Goal: Navigation & Orientation: Find specific page/section

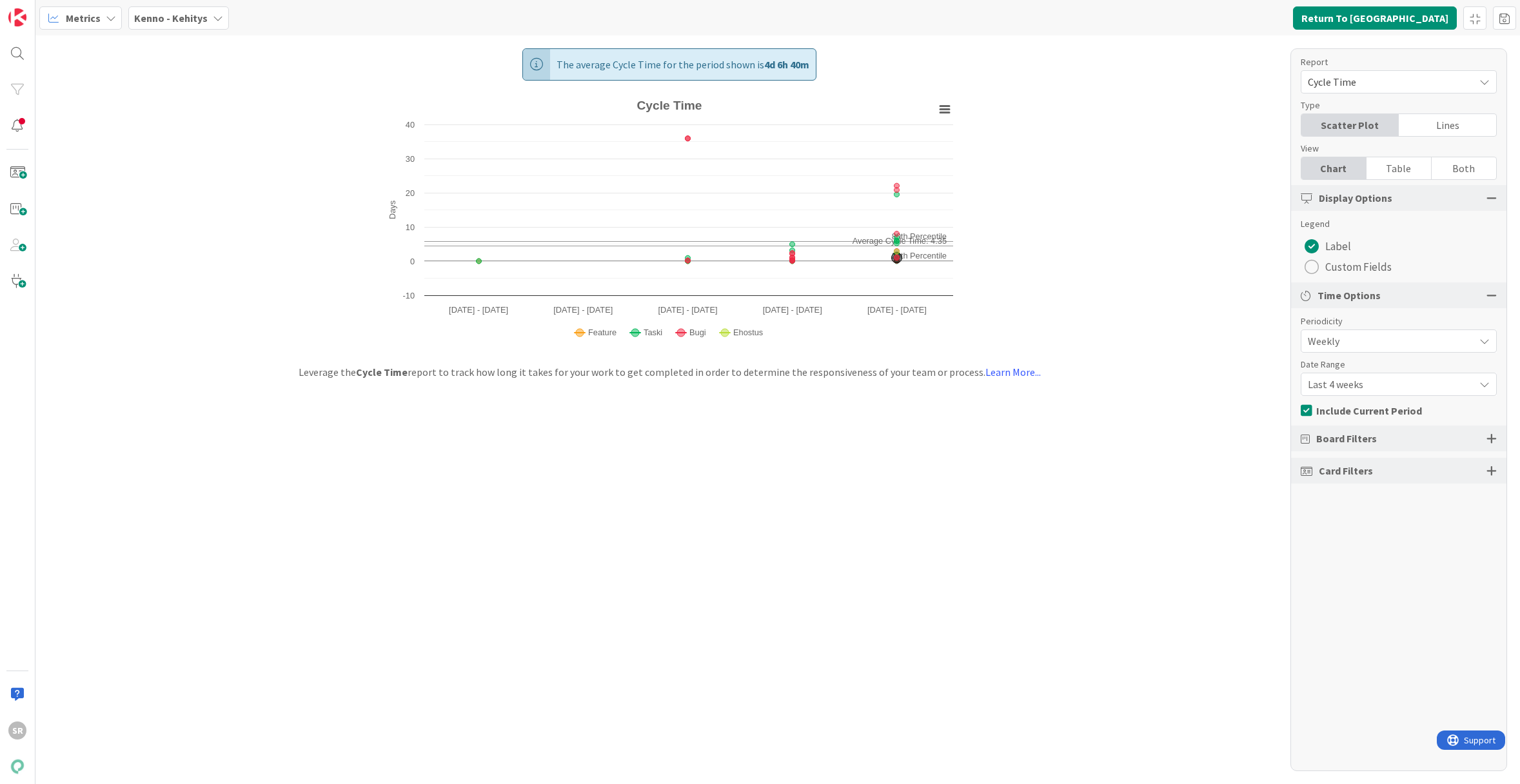
click at [88, 17] on span "Metrics" at bounding box center [83, 18] width 34 height 16
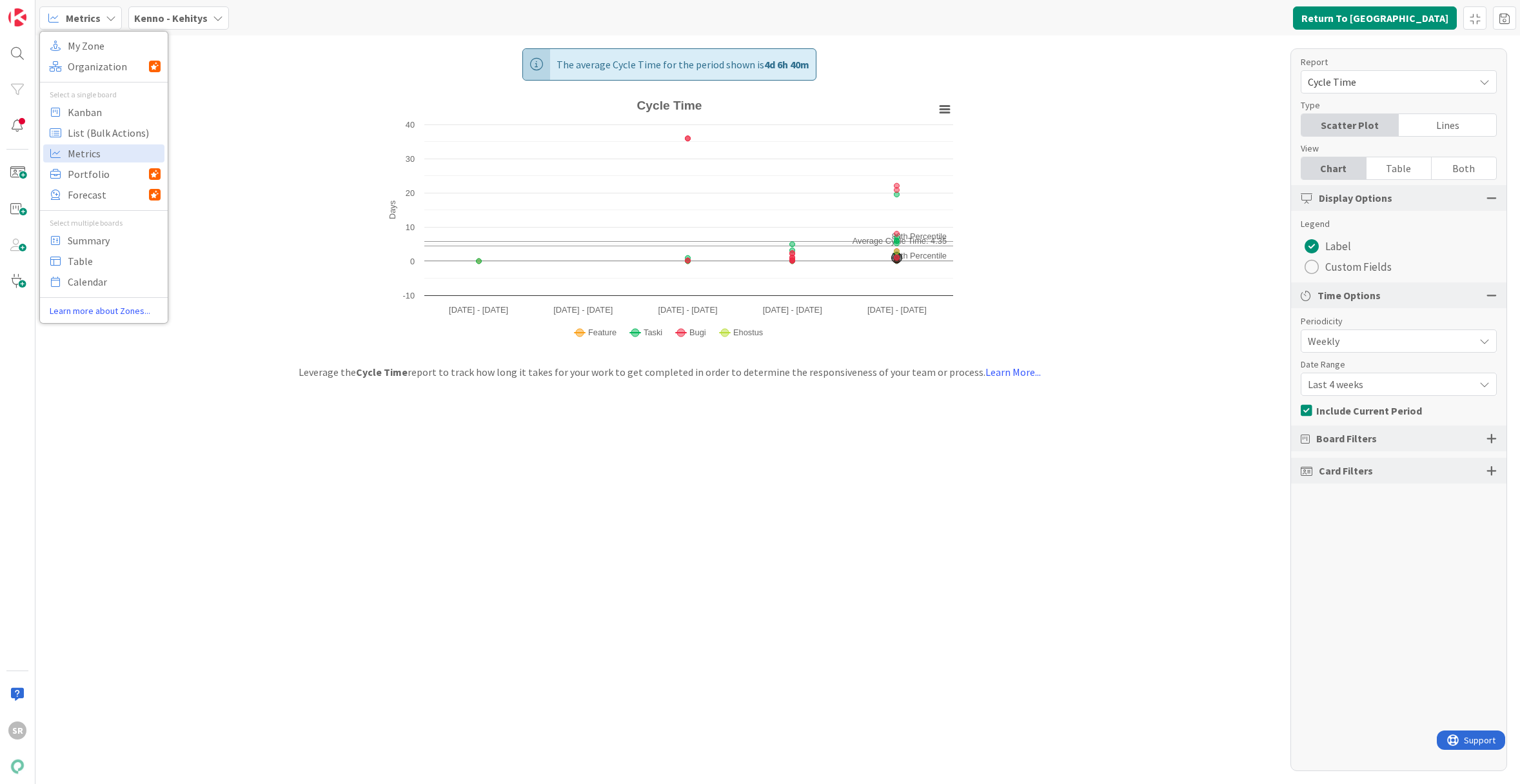
click at [243, 127] on div "The average Cycle Time for the period shown is 4d 6h 40m Created with Highchart…" at bounding box center [777, 409] width 1484 height 749
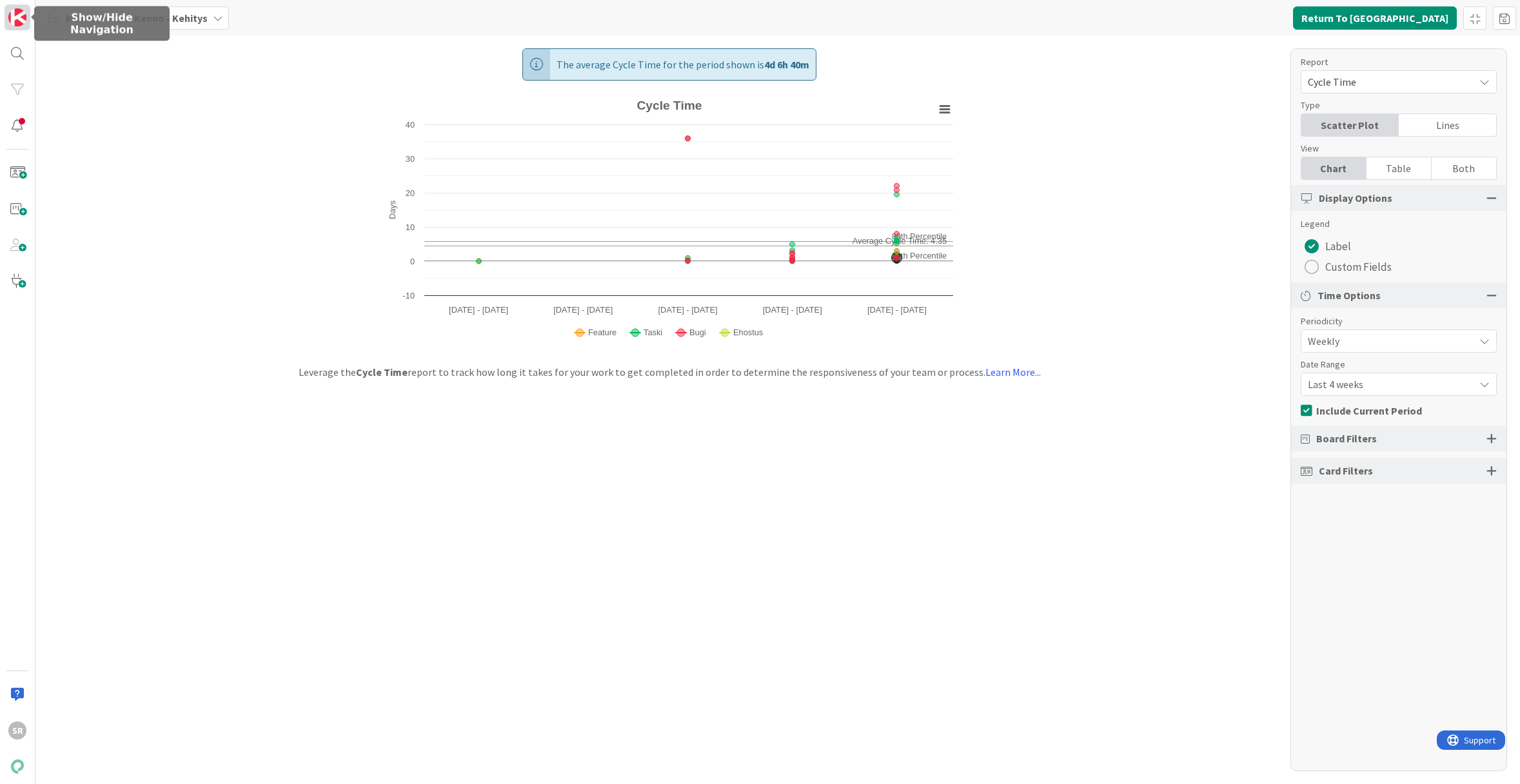
click at [16, 17] on img at bounding box center [17, 17] width 18 height 18
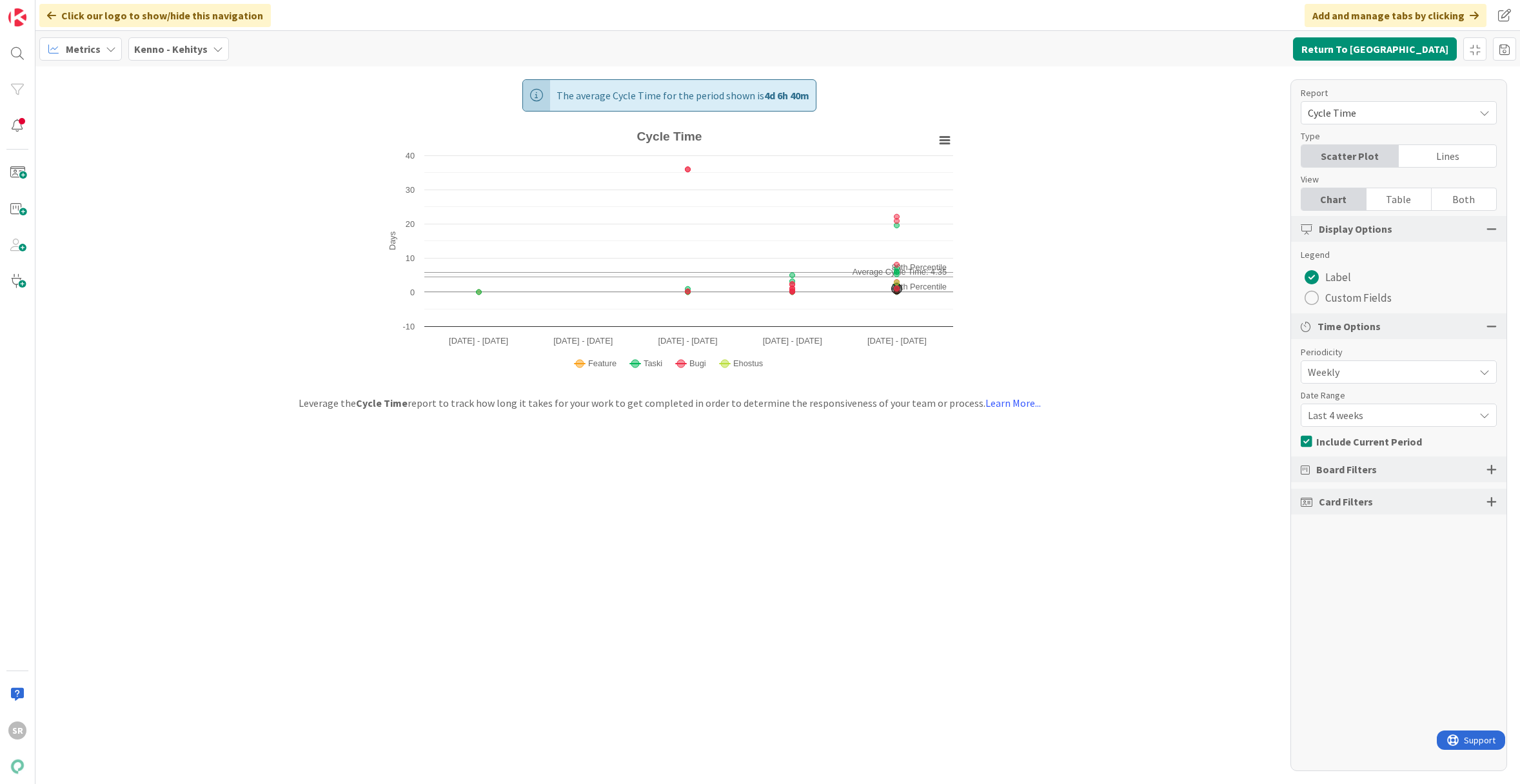
click at [48, 19] on icon at bounding box center [52, 15] width 9 height 10
click at [218, 50] on div "Kenno - Kehitys" at bounding box center [179, 49] width 101 height 23
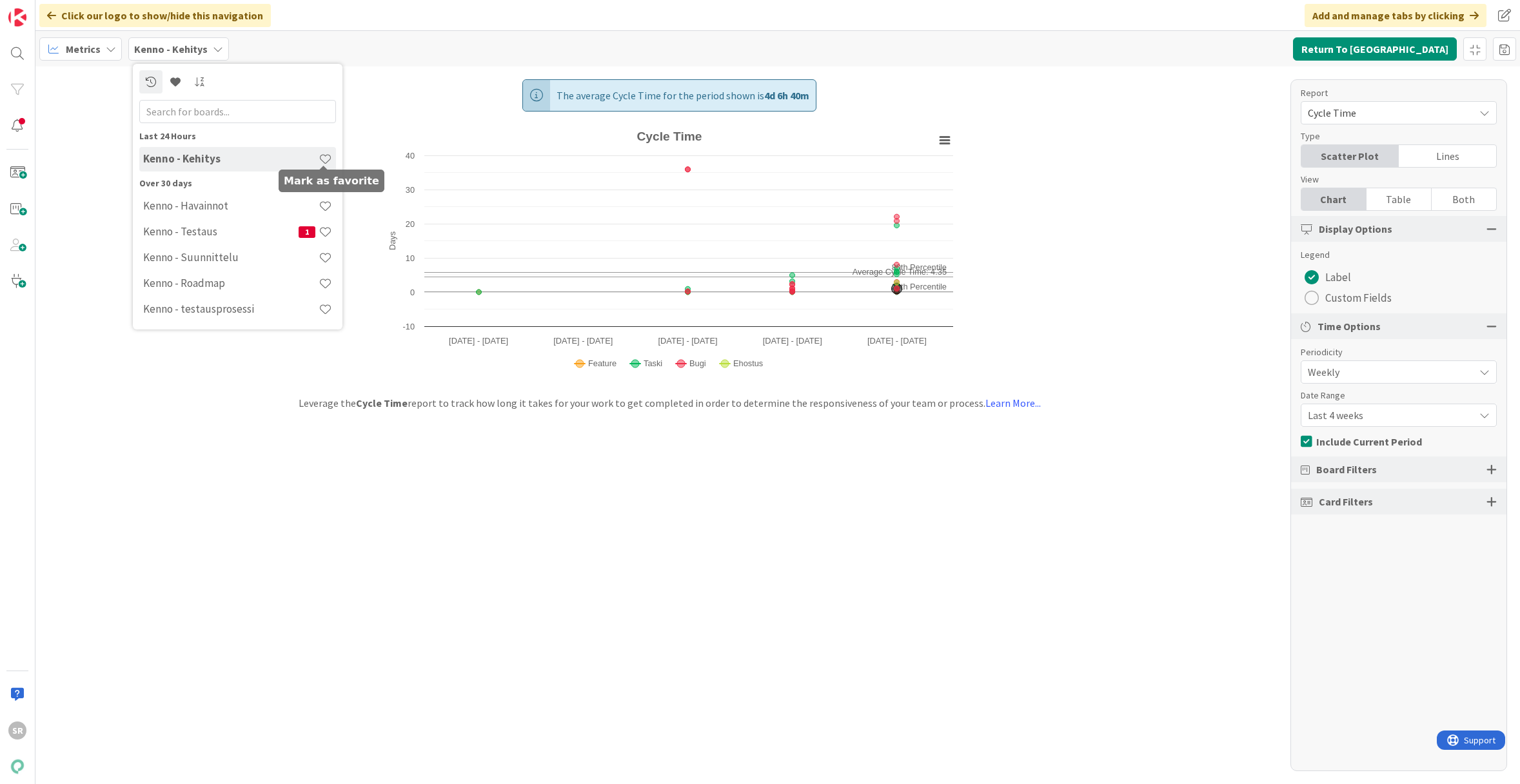
click at [322, 155] on span at bounding box center [325, 159] width 14 height 14
click at [105, 123] on div "The average Cycle Time for the period shown is 4d 6h 40m Created with Highchart…" at bounding box center [777, 424] width 1484 height 717
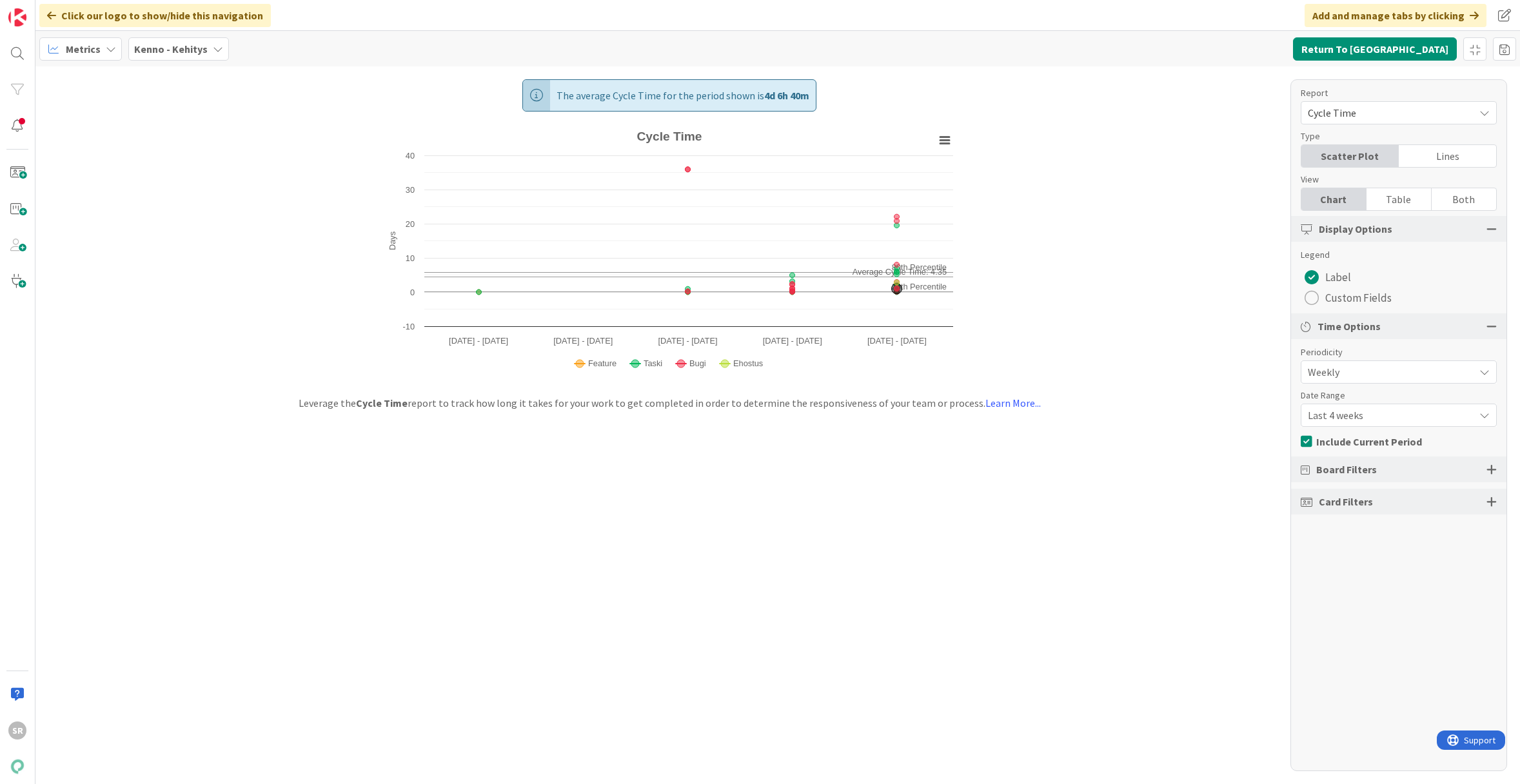
click at [103, 43] on div "Metrics" at bounding box center [80, 49] width 83 height 23
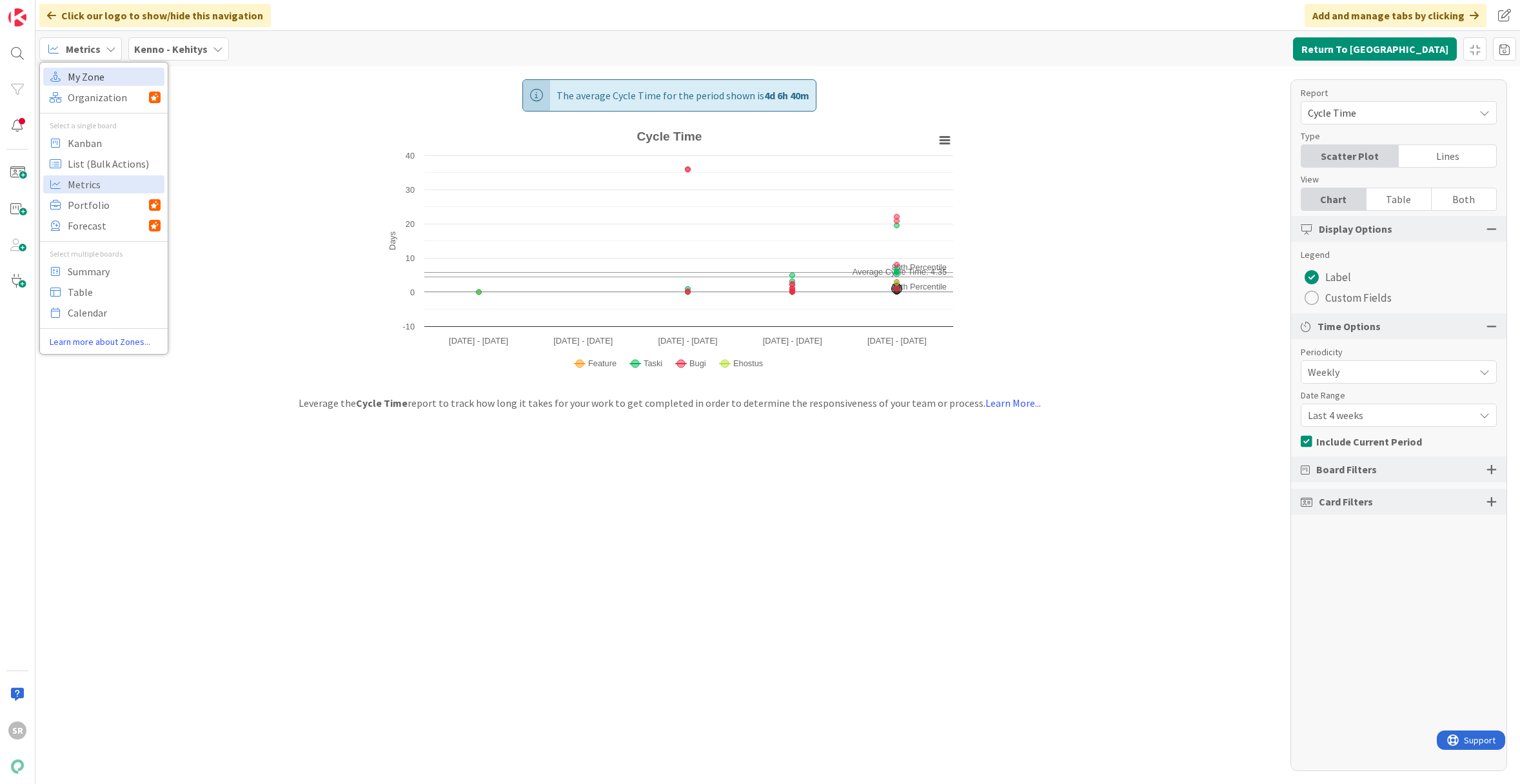
click at [113, 83] on span "My Zone" at bounding box center [113, 76] width 93 height 19
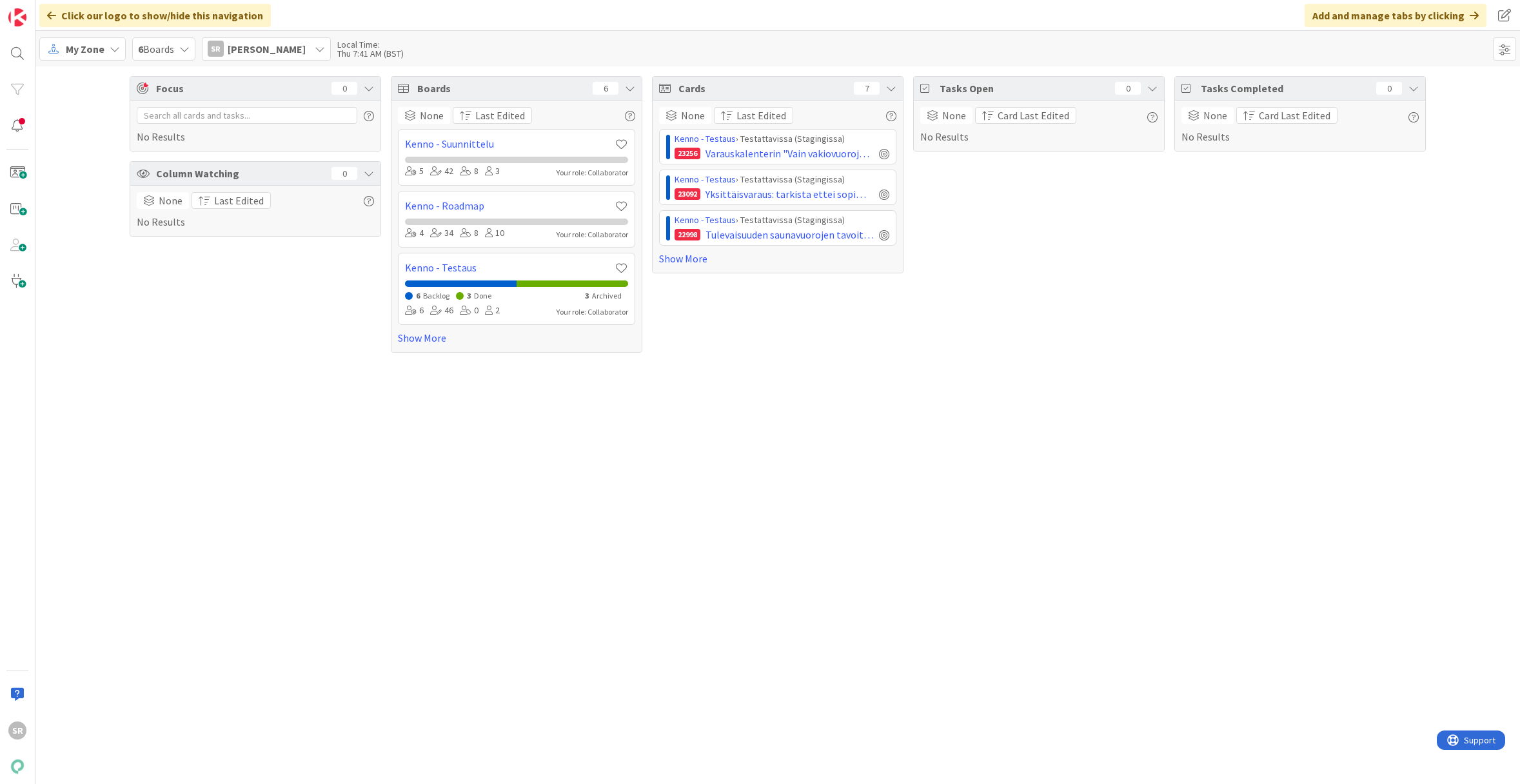
click at [98, 50] on span "My Zone" at bounding box center [85, 49] width 39 height 16
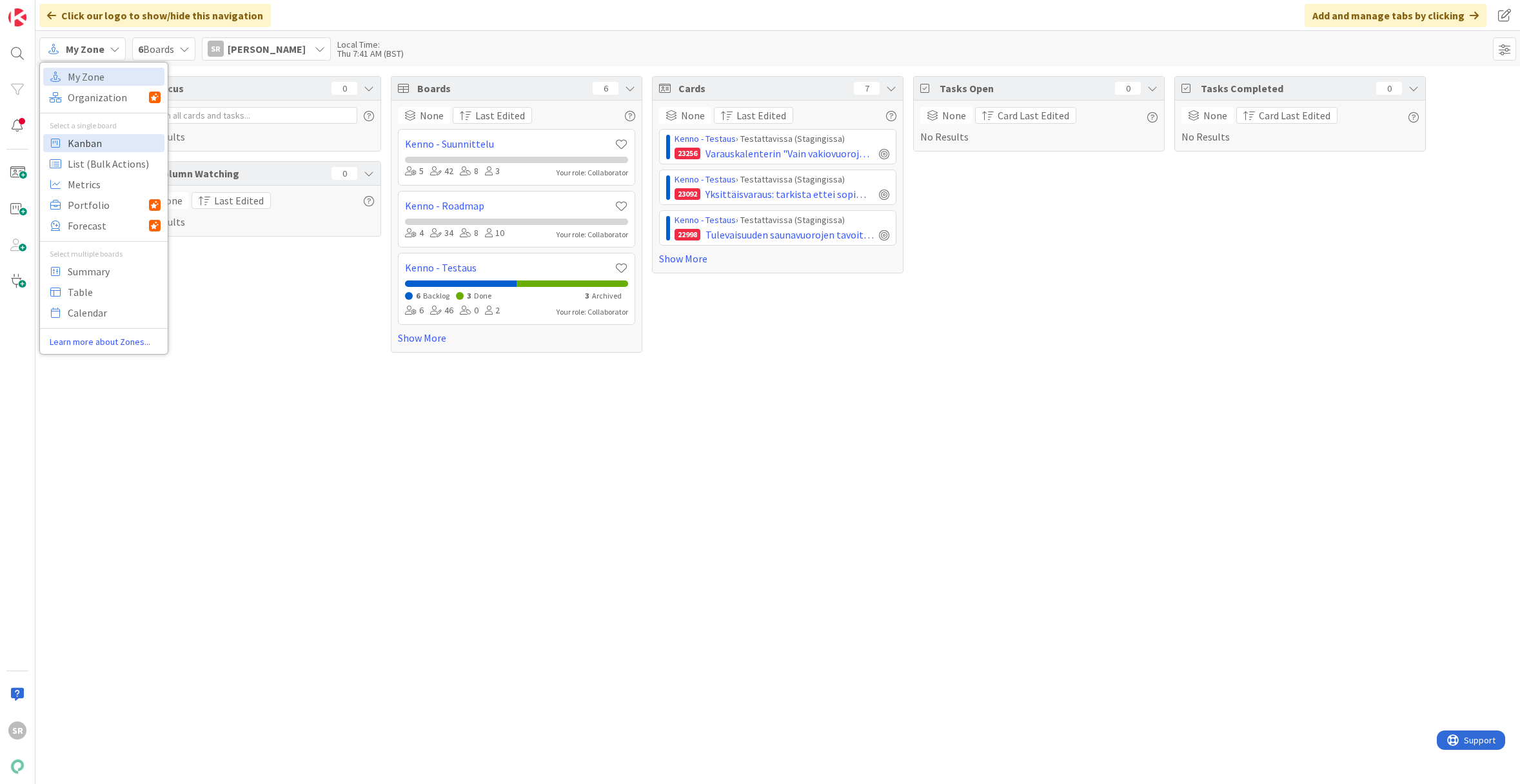
click at [85, 144] on span "Kanban" at bounding box center [113, 143] width 93 height 19
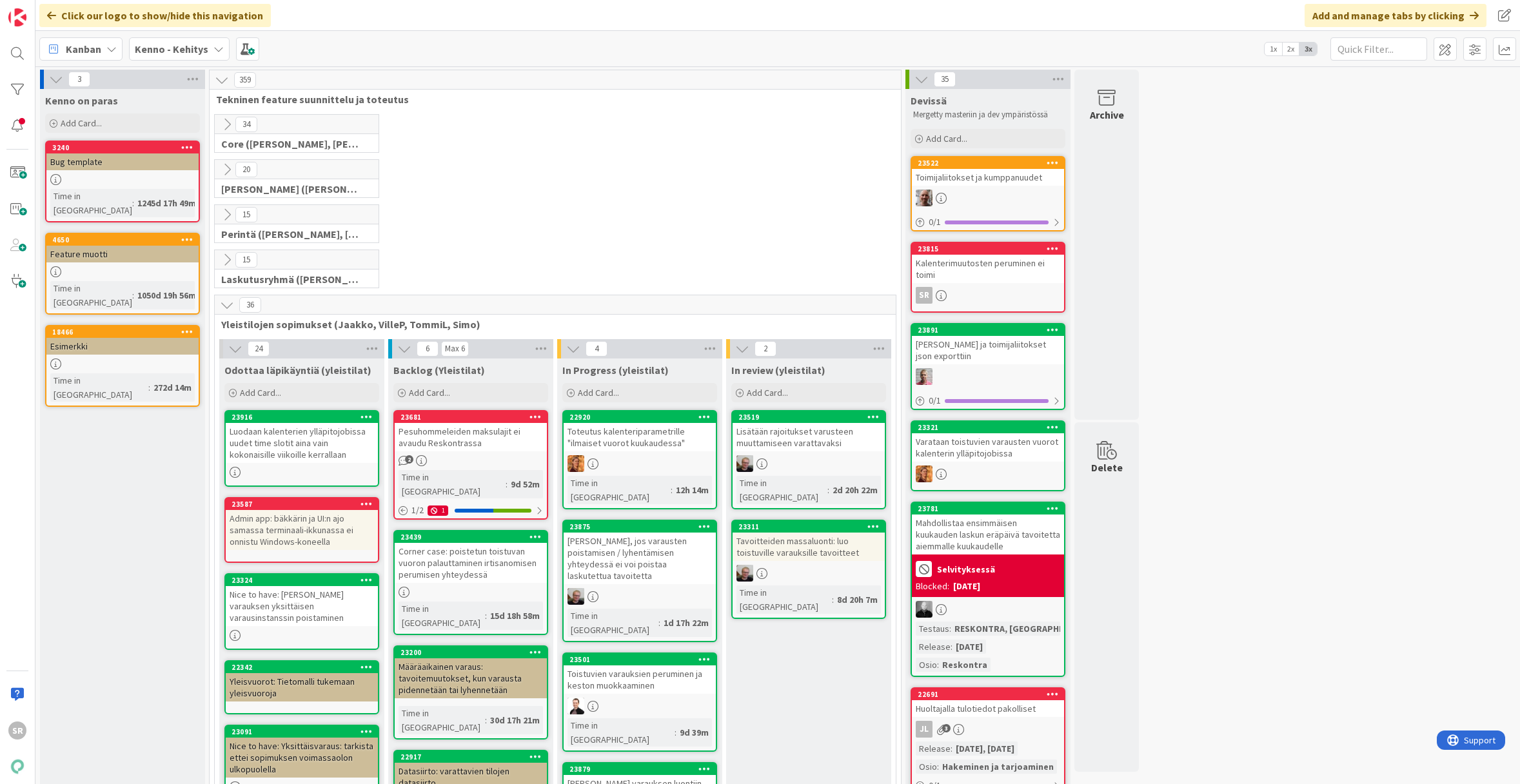
click at [221, 79] on icon at bounding box center [222, 80] width 14 height 14
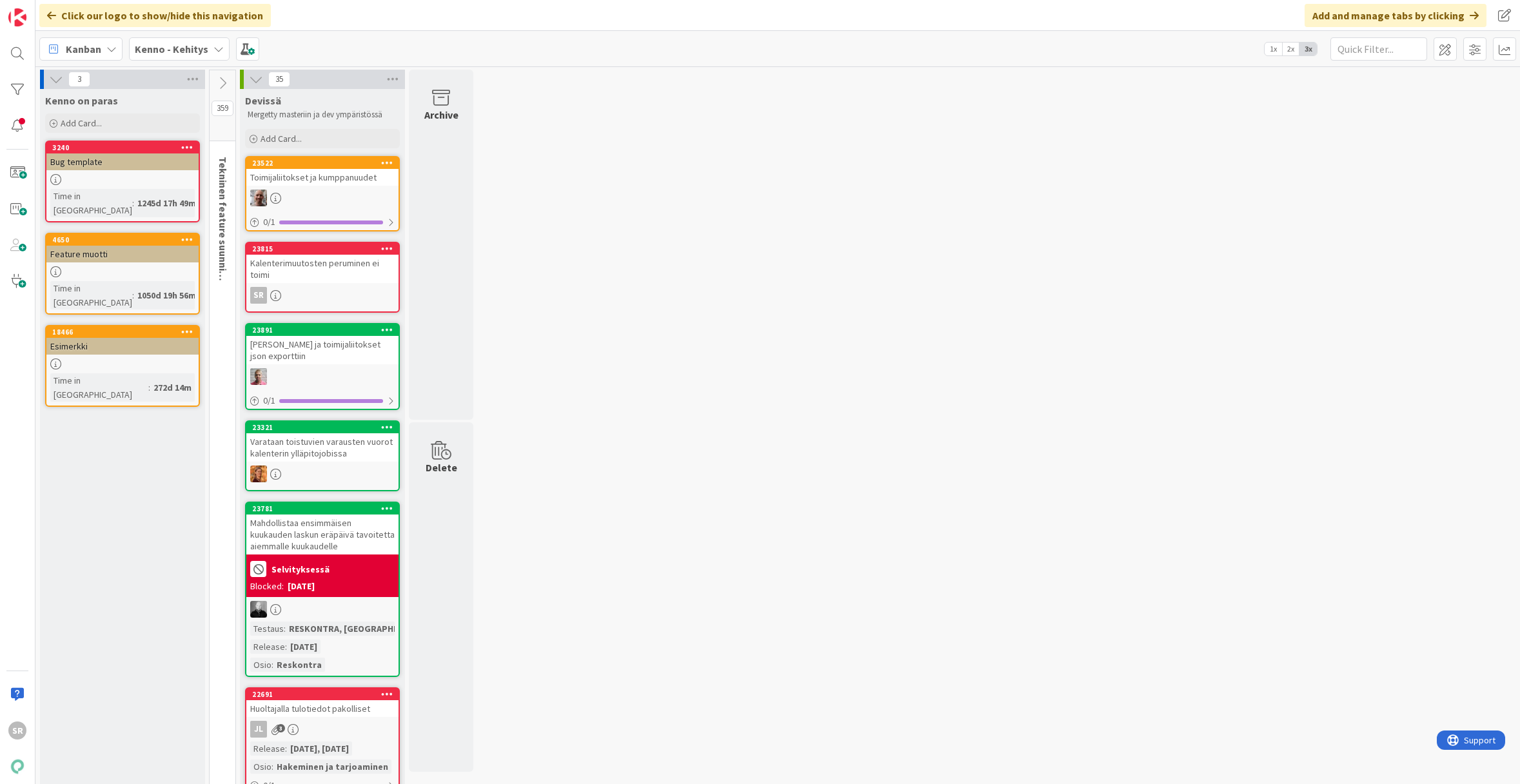
click at [221, 79] on icon at bounding box center [223, 83] width 14 height 14
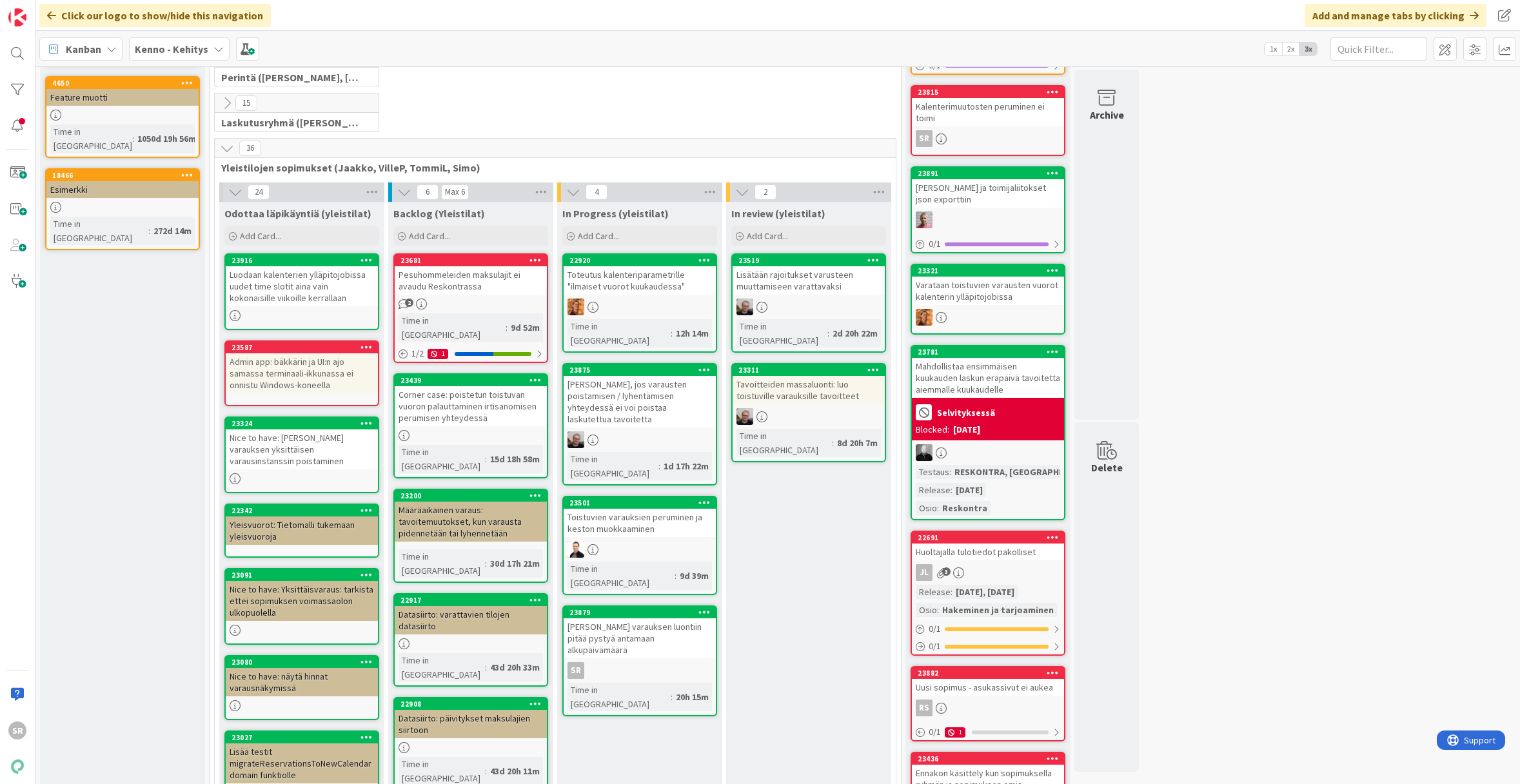
scroll to position [152, 0]
